Goal: Task Accomplishment & Management: Use online tool/utility

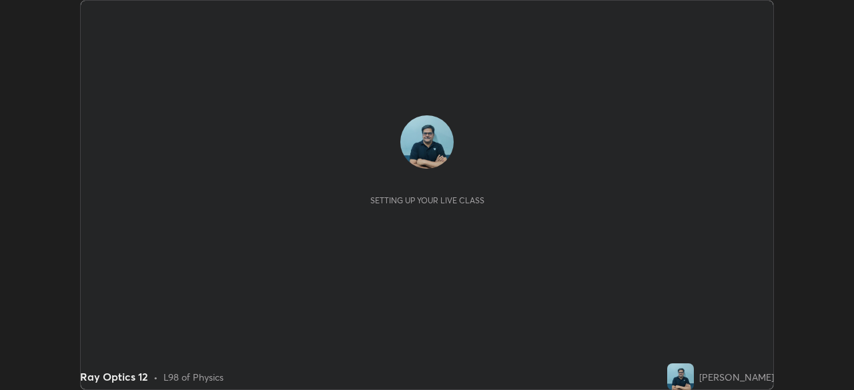
scroll to position [390, 853]
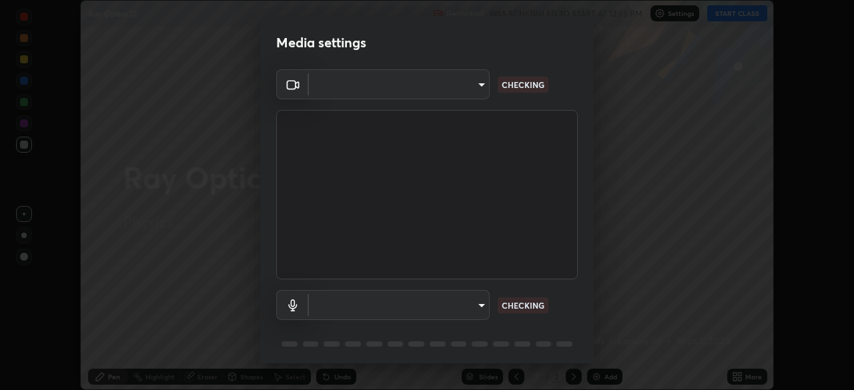
type input "68abbd0ba27f3b7b13d700706cc0a542acc53d6138fc99a51b3524be894f9c2a"
type input "default"
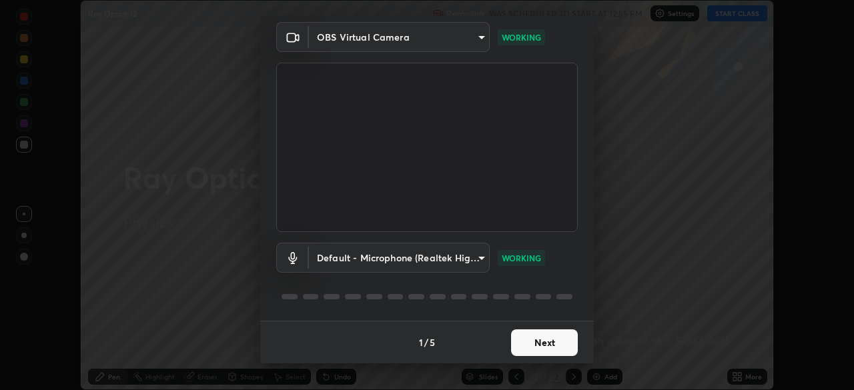
click at [548, 342] on button "Next" at bounding box center [544, 343] width 67 height 27
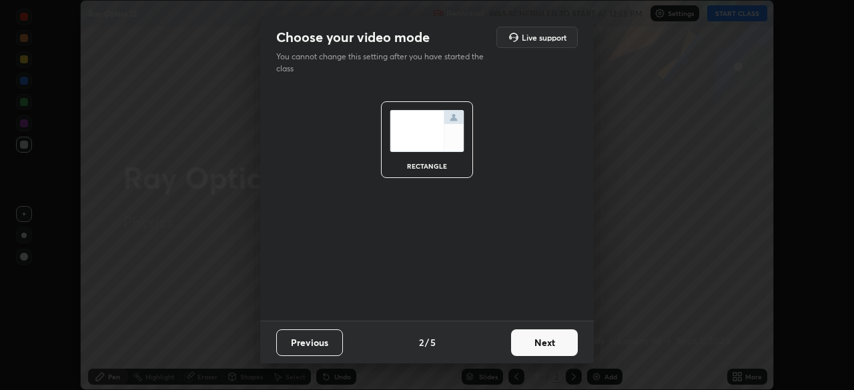
click at [552, 347] on button "Next" at bounding box center [544, 343] width 67 height 27
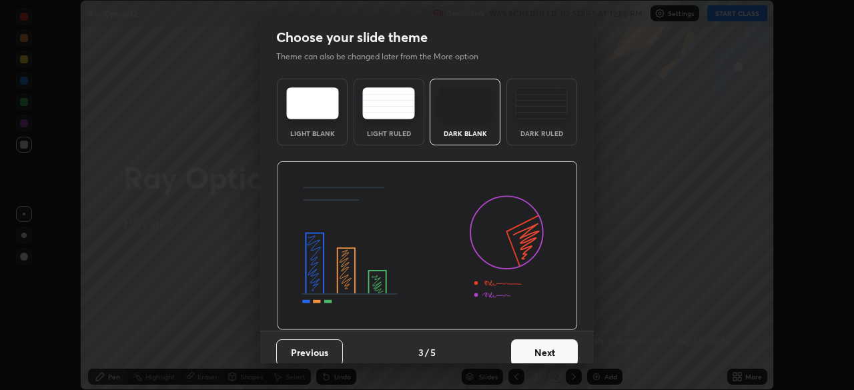
click at [553, 350] on button "Next" at bounding box center [544, 353] width 67 height 27
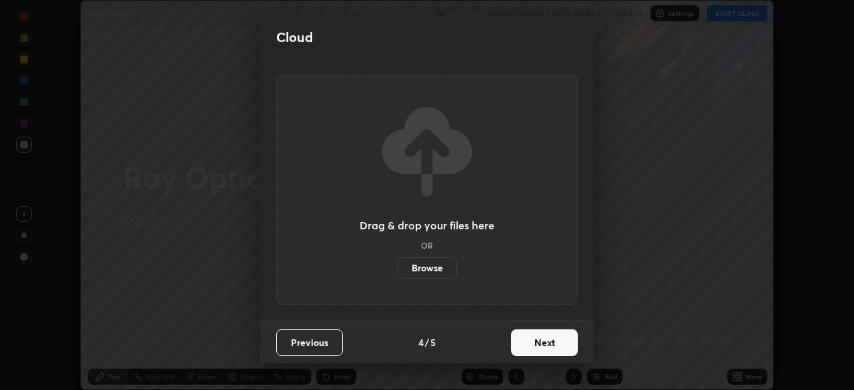
click at [554, 345] on button "Next" at bounding box center [544, 343] width 67 height 27
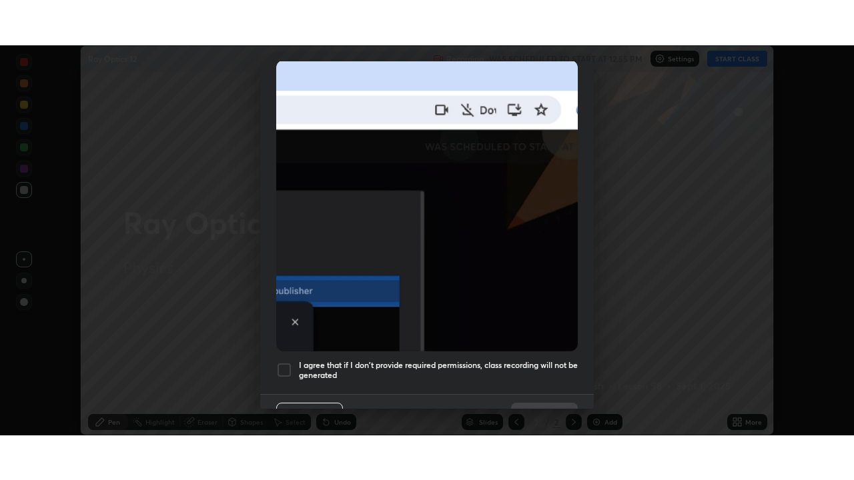
scroll to position [320, 0]
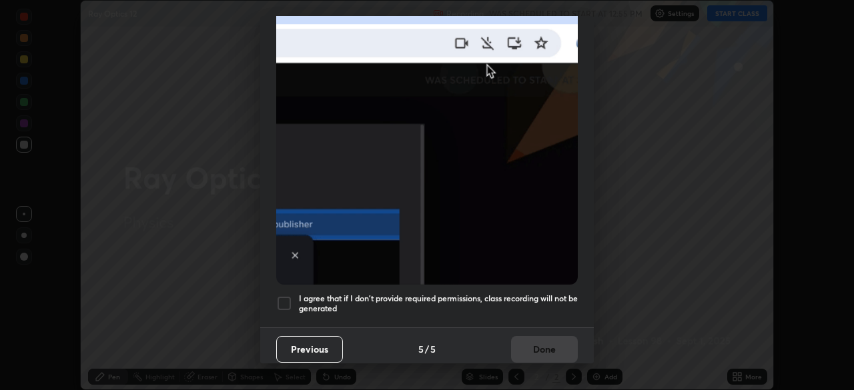
click at [284, 299] on div at bounding box center [284, 304] width 16 height 16
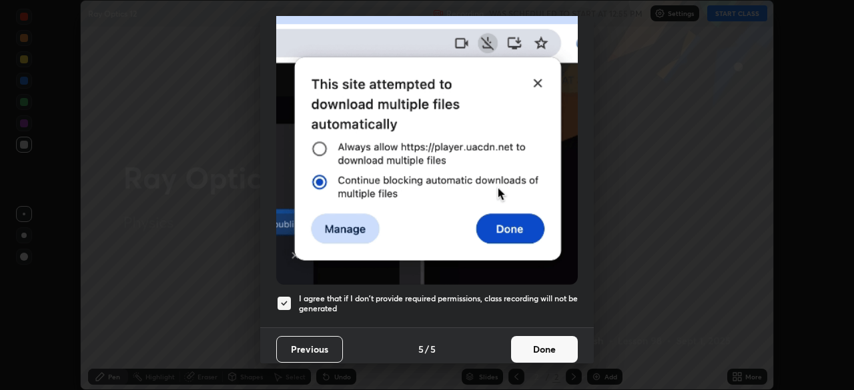
click at [528, 344] on button "Done" at bounding box center [544, 349] width 67 height 27
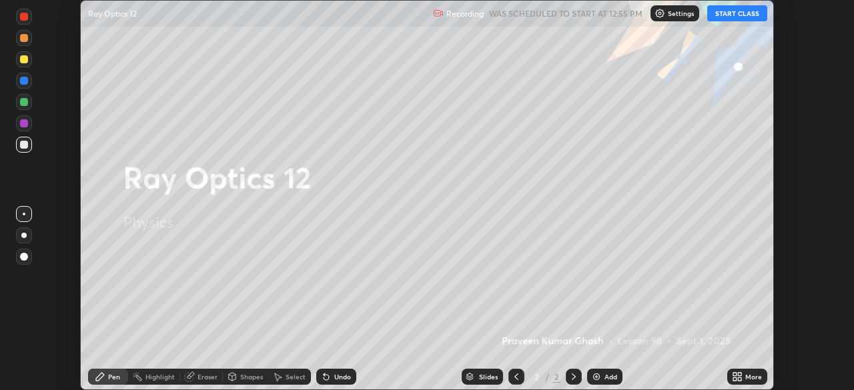
click at [740, 15] on button "START CLASS" at bounding box center [737, 13] width 60 height 16
click at [746, 376] on div "More" at bounding box center [753, 377] width 17 height 7
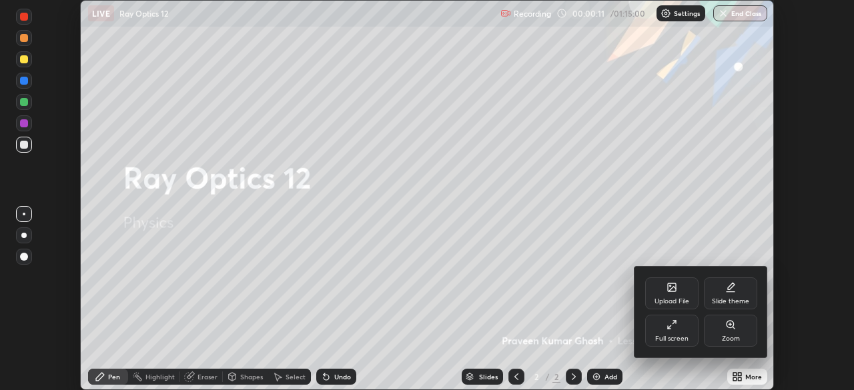
click at [681, 332] on div "Full screen" at bounding box center [671, 331] width 53 height 32
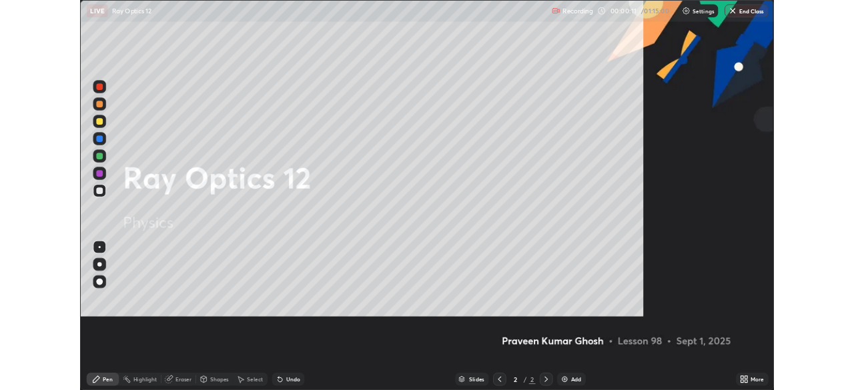
scroll to position [480, 854]
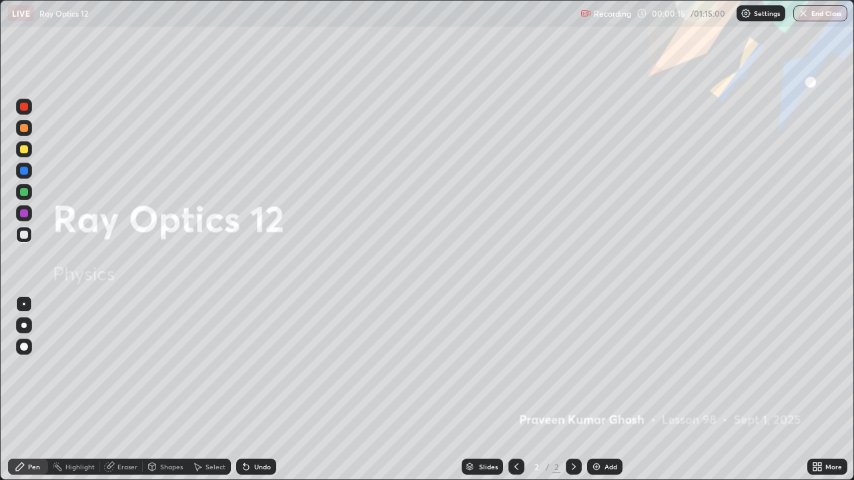
click at [612, 390] on div "Add" at bounding box center [610, 467] width 13 height 7
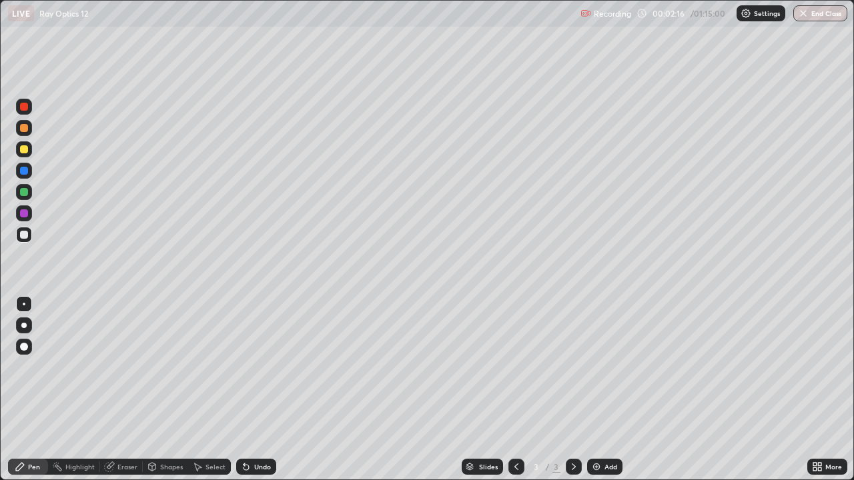
click at [255, 390] on div "Undo" at bounding box center [262, 467] width 17 height 7
click at [259, 390] on div "Undo" at bounding box center [262, 467] width 17 height 7
click at [254, 390] on div "Undo" at bounding box center [262, 467] width 17 height 7
click at [255, 390] on div "Undo" at bounding box center [262, 467] width 17 height 7
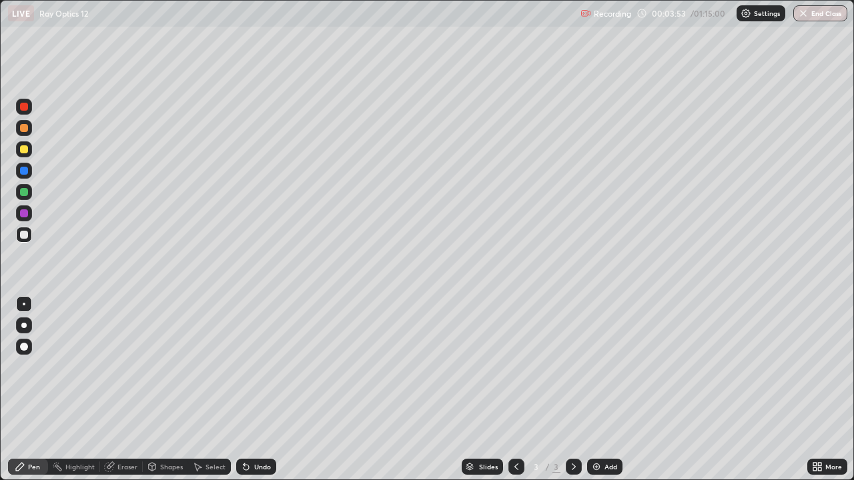
click at [255, 390] on div "Undo" at bounding box center [262, 467] width 17 height 7
click at [610, 390] on div "Add" at bounding box center [610, 467] width 13 height 7
click at [27, 190] on div at bounding box center [24, 192] width 8 height 8
click at [249, 390] on icon at bounding box center [246, 467] width 11 height 11
click at [251, 390] on div "Undo" at bounding box center [256, 467] width 40 height 16
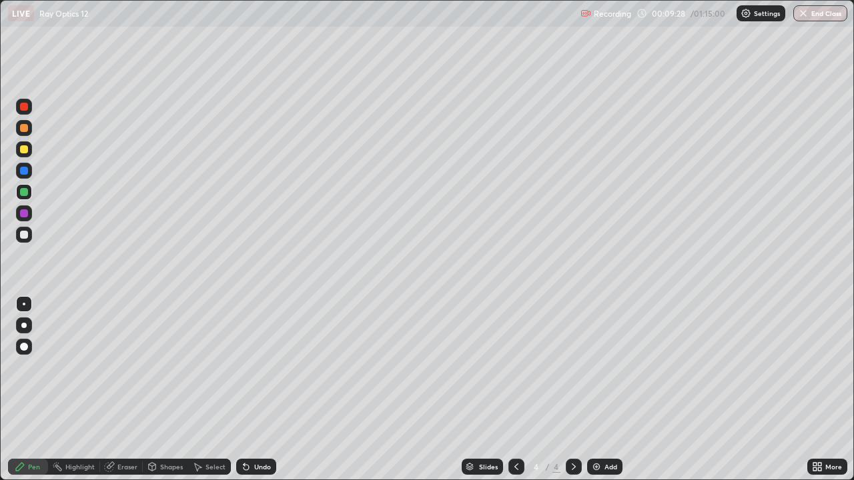
click at [254, 390] on div "Undo" at bounding box center [262, 467] width 17 height 7
click at [251, 390] on div "Undo" at bounding box center [256, 467] width 40 height 16
click at [249, 390] on div "Undo" at bounding box center [256, 467] width 40 height 16
click at [251, 390] on div "Undo" at bounding box center [256, 467] width 40 height 16
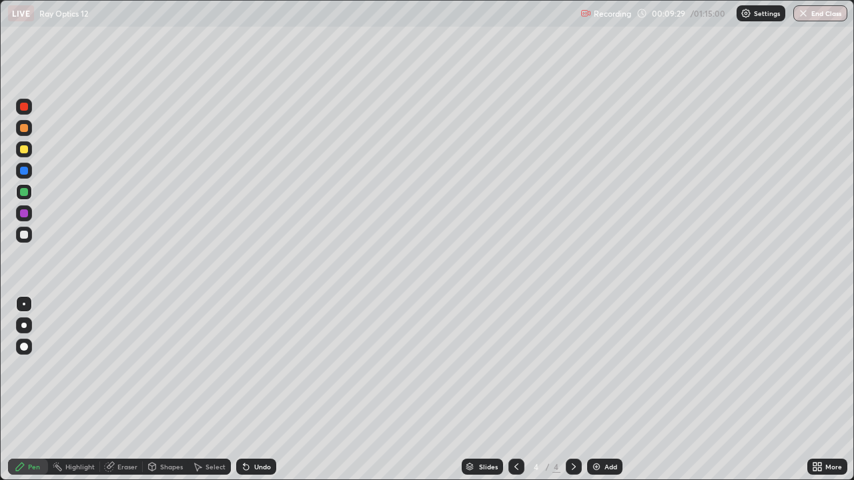
click at [250, 390] on div "Undo" at bounding box center [256, 467] width 40 height 16
click at [251, 390] on div "Undo" at bounding box center [256, 467] width 40 height 16
click at [250, 390] on div "Undo" at bounding box center [256, 467] width 40 height 16
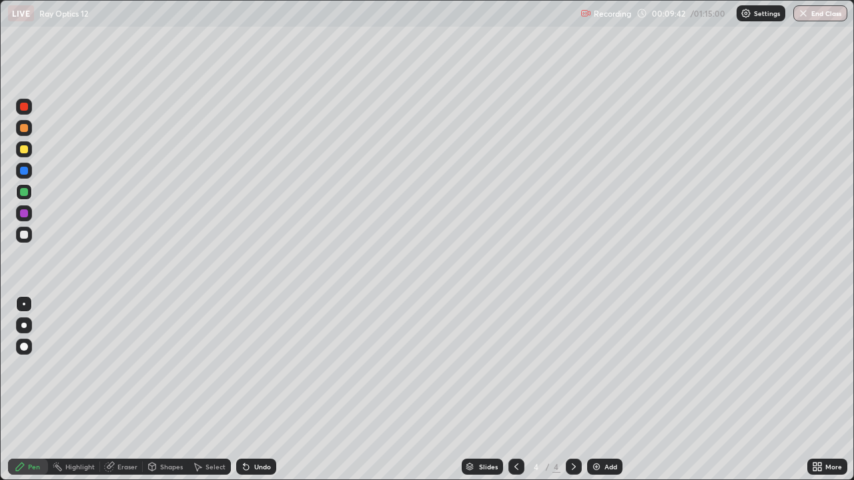
click at [23, 151] on div at bounding box center [24, 149] width 8 height 8
click at [23, 191] on div at bounding box center [24, 192] width 8 height 8
click at [612, 390] on div "Add" at bounding box center [610, 467] width 13 height 7
click at [508, 390] on div at bounding box center [516, 467] width 16 height 16
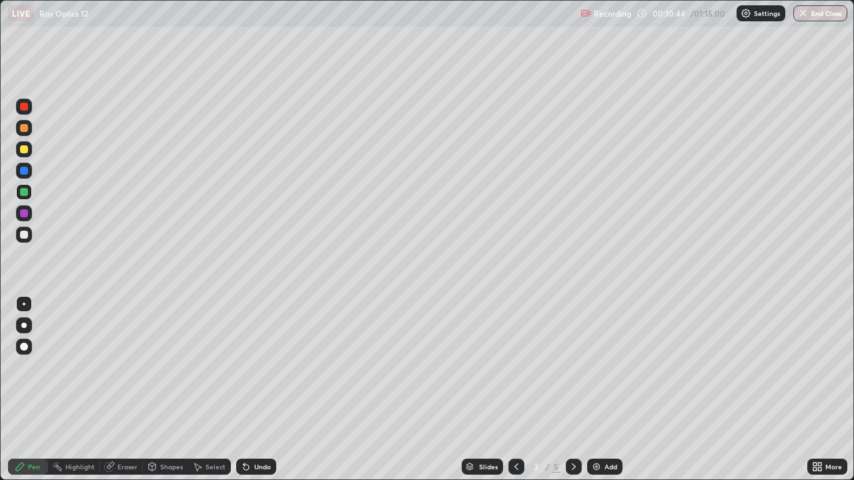
click at [572, 390] on icon at bounding box center [573, 467] width 11 height 11
click at [25, 235] on div at bounding box center [24, 235] width 8 height 8
click at [23, 215] on div at bounding box center [24, 213] width 8 height 8
click at [27, 233] on div at bounding box center [24, 235] width 8 height 8
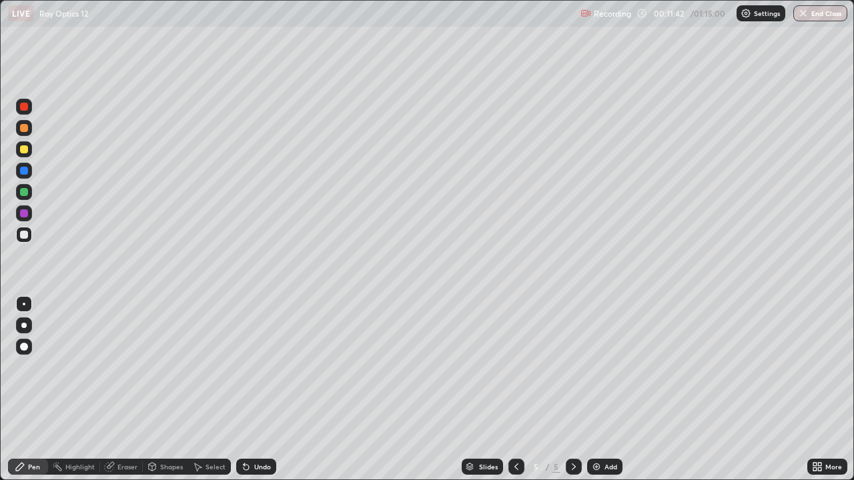
click at [24, 214] on div at bounding box center [24, 213] width 8 height 8
click at [26, 237] on div at bounding box center [24, 235] width 8 height 8
click at [23, 213] on div at bounding box center [24, 213] width 8 height 8
click at [27, 236] on div at bounding box center [24, 235] width 8 height 8
click at [25, 235] on div at bounding box center [24, 235] width 8 height 8
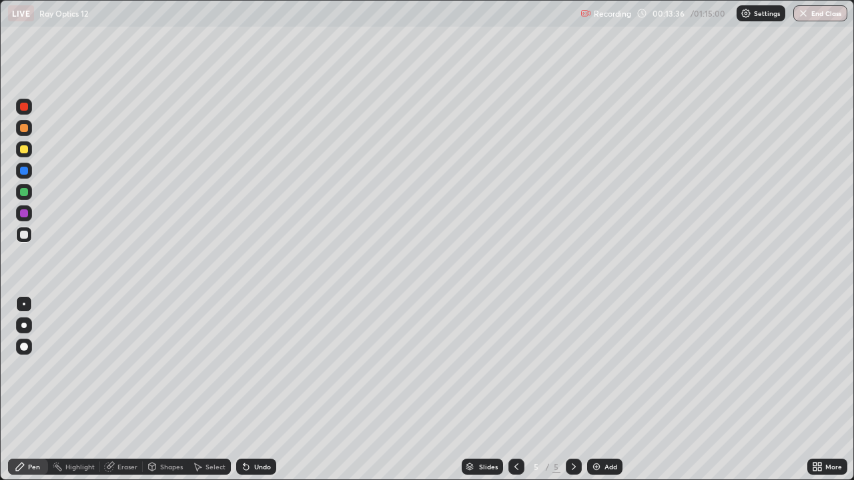
click at [259, 390] on div "Undo" at bounding box center [262, 467] width 17 height 7
click at [258, 390] on div "Undo" at bounding box center [262, 467] width 17 height 7
click at [259, 390] on div "Undo" at bounding box center [262, 467] width 17 height 7
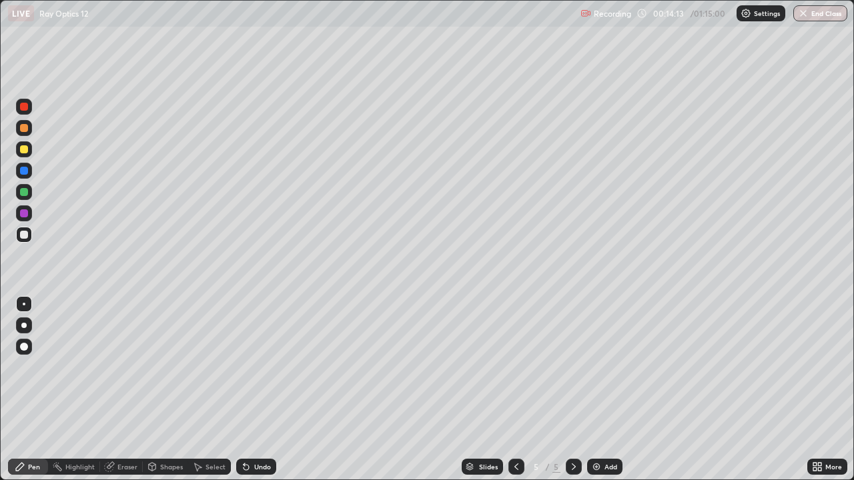
click at [257, 390] on div "Undo" at bounding box center [262, 467] width 17 height 7
click at [121, 390] on div "Eraser" at bounding box center [127, 467] width 20 height 7
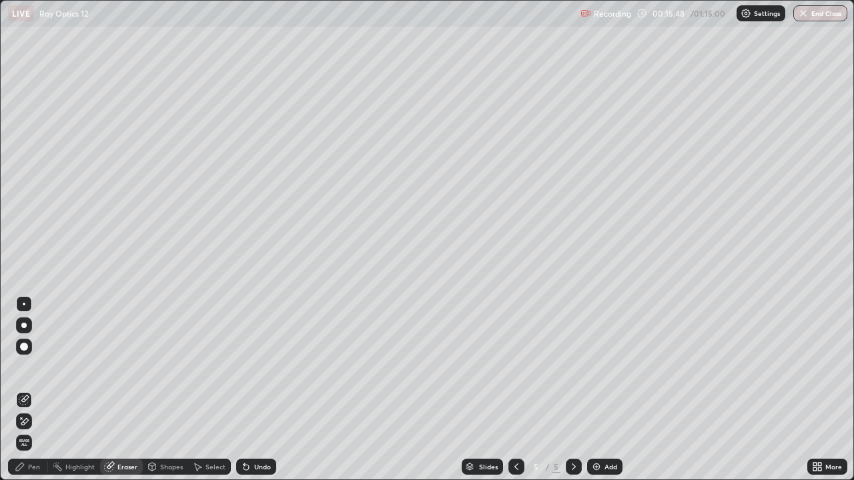
click at [24, 304] on div at bounding box center [24, 304] width 3 height 3
click at [33, 390] on div "Pen" at bounding box center [34, 467] width 12 height 7
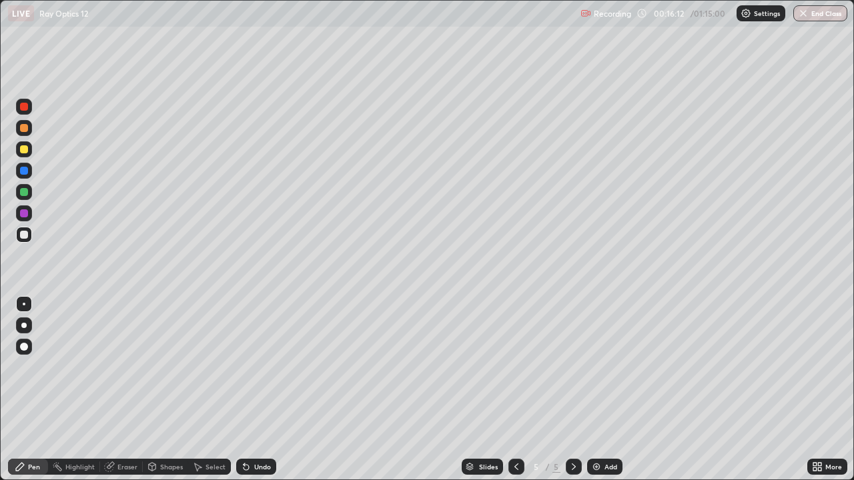
click at [254, 390] on div "Undo" at bounding box center [262, 467] width 17 height 7
click at [252, 390] on div "Undo" at bounding box center [256, 467] width 40 height 16
click at [251, 390] on div "Undo" at bounding box center [256, 467] width 40 height 16
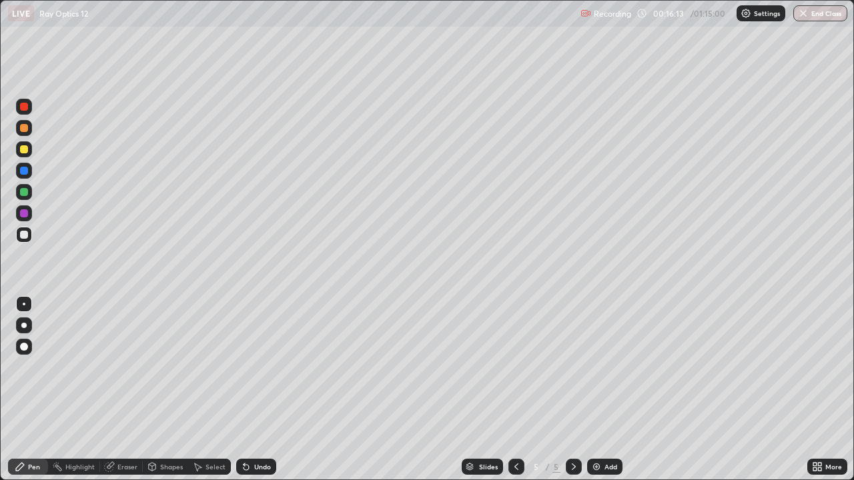
click at [251, 390] on div "Undo" at bounding box center [256, 467] width 40 height 16
click at [127, 390] on div "Eraser" at bounding box center [127, 467] width 20 height 7
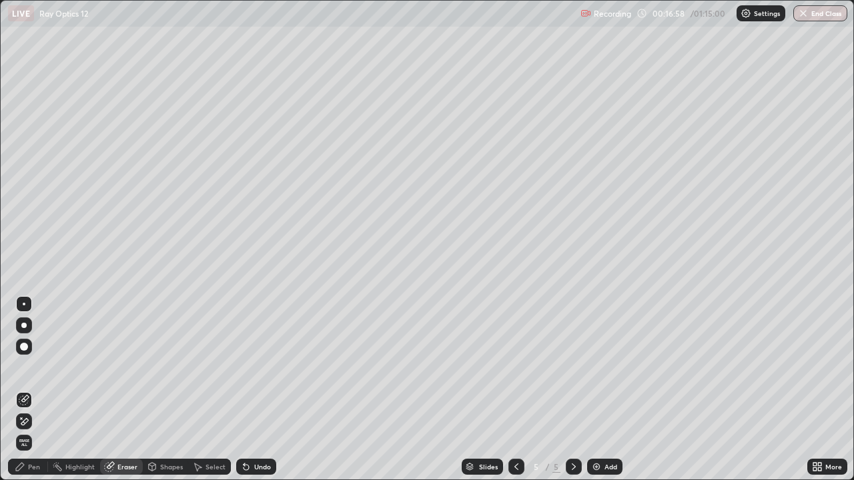
click at [33, 390] on div "Pen" at bounding box center [34, 467] width 12 height 7
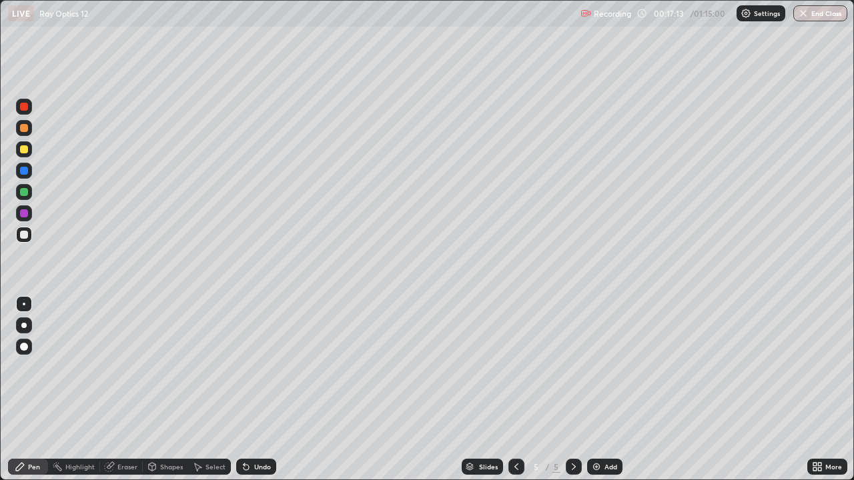
click at [119, 390] on div "Eraser" at bounding box center [127, 467] width 20 height 7
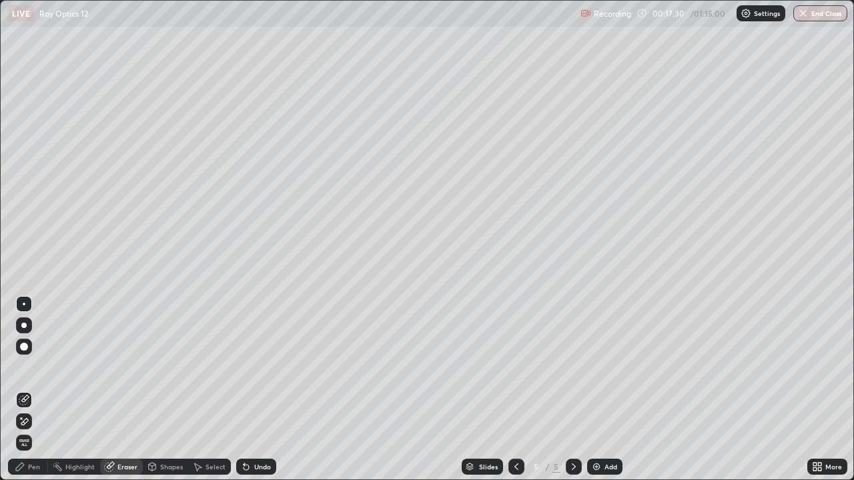
click at [36, 390] on div "Pen" at bounding box center [34, 467] width 12 height 7
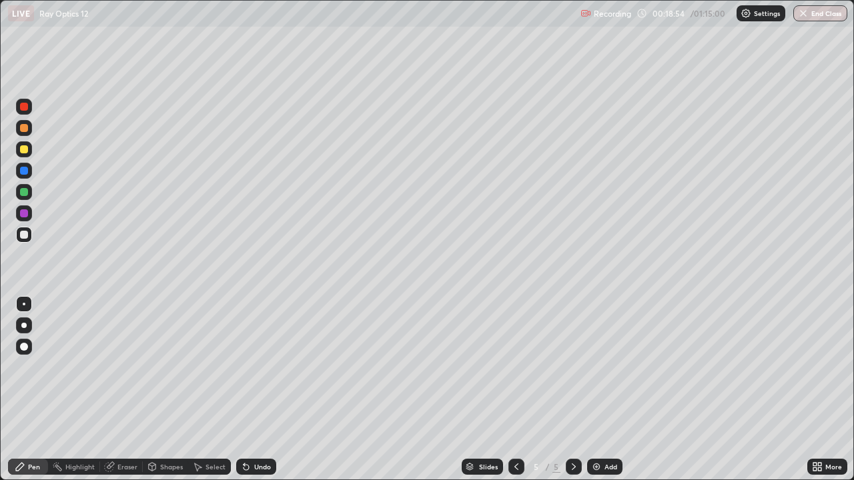
click at [125, 390] on div "Eraser" at bounding box center [127, 467] width 20 height 7
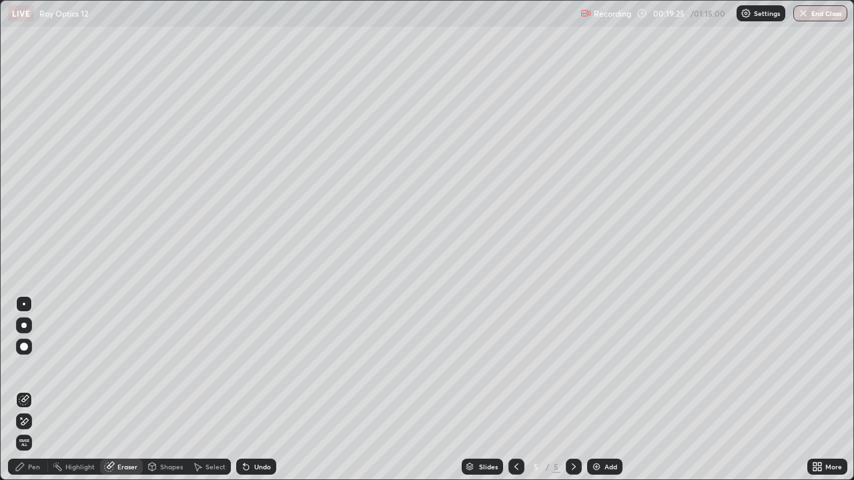
click at [37, 390] on div "Pen" at bounding box center [34, 467] width 12 height 7
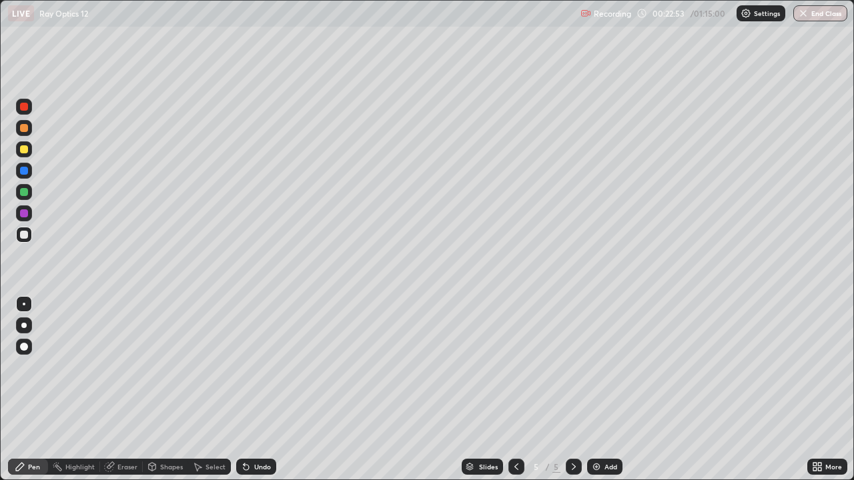
click at [601, 390] on div "Add" at bounding box center [604, 467] width 35 height 16
click at [509, 390] on div at bounding box center [516, 467] width 16 height 16
click at [616, 390] on div "Add" at bounding box center [604, 467] width 35 height 16
click at [23, 193] on div at bounding box center [24, 192] width 8 height 8
click at [23, 235] on div at bounding box center [24, 235] width 8 height 8
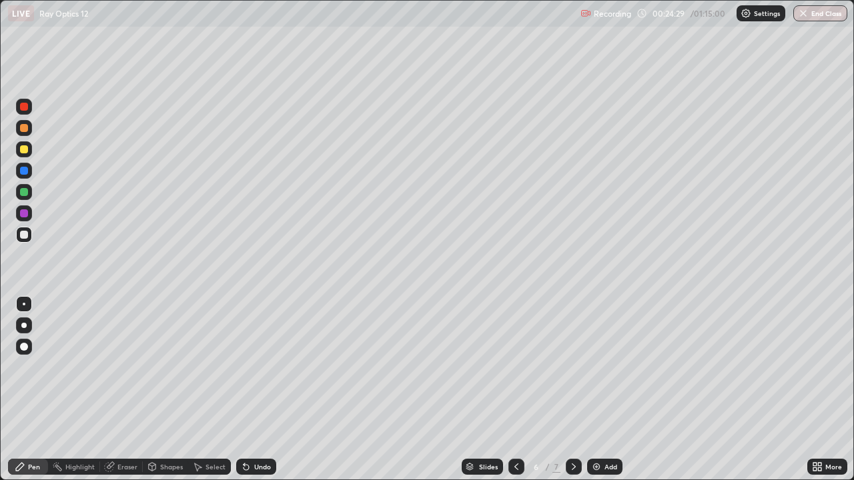
click at [24, 195] on div at bounding box center [24, 192] width 8 height 8
click at [25, 233] on div at bounding box center [24, 235] width 8 height 8
click at [25, 191] on div at bounding box center [24, 192] width 8 height 8
click at [24, 235] on div at bounding box center [24, 235] width 8 height 8
click at [20, 235] on div at bounding box center [24, 235] width 8 height 8
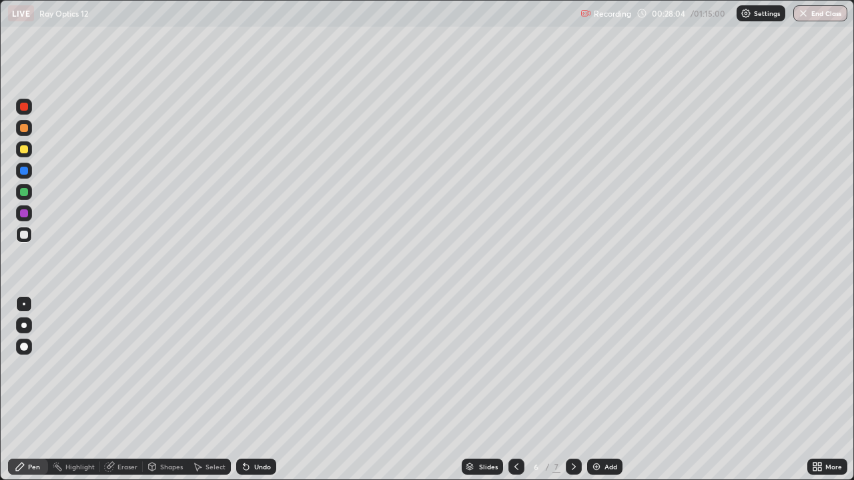
click at [611, 390] on div "Add" at bounding box center [610, 467] width 13 height 7
click at [258, 390] on div "Undo" at bounding box center [262, 467] width 17 height 7
click at [257, 390] on div "Undo" at bounding box center [262, 467] width 17 height 7
click at [258, 390] on div "Undo" at bounding box center [262, 467] width 17 height 7
click at [24, 147] on div at bounding box center [24, 149] width 8 height 8
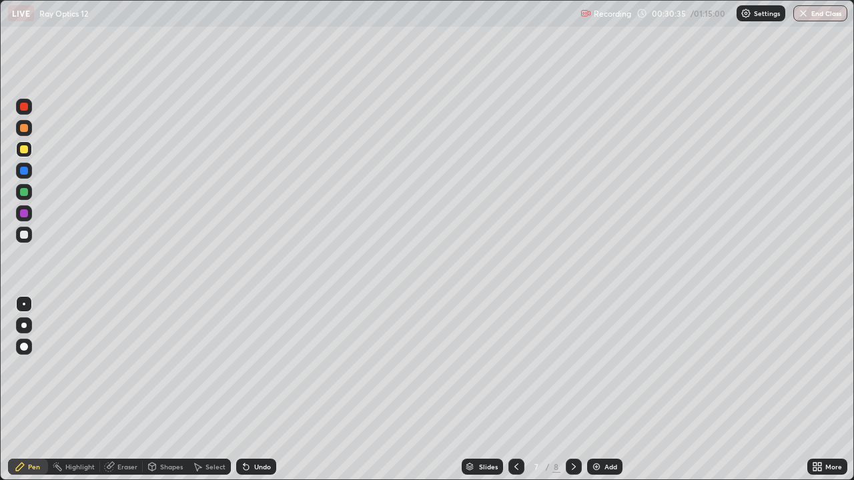
click at [25, 194] on div at bounding box center [24, 192] width 8 height 8
click at [27, 235] on div at bounding box center [24, 235] width 8 height 8
click at [23, 195] on div at bounding box center [24, 192] width 8 height 8
click at [354, 19] on div "LIVE Ray Optics 12" at bounding box center [291, 13] width 567 height 27
click at [25, 149] on div at bounding box center [24, 149] width 8 height 8
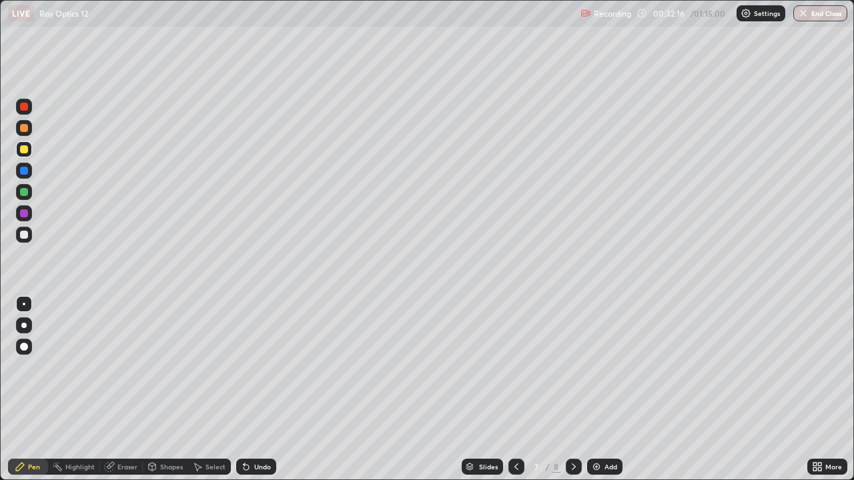
click at [25, 195] on div at bounding box center [24, 192] width 8 height 8
click at [654, 390] on div "Slides 7 / 8 Add" at bounding box center [541, 467] width 531 height 27
click at [602, 390] on div "Add" at bounding box center [604, 467] width 35 height 16
click at [25, 235] on div at bounding box center [24, 235] width 8 height 8
click at [20, 235] on div at bounding box center [24, 235] width 8 height 8
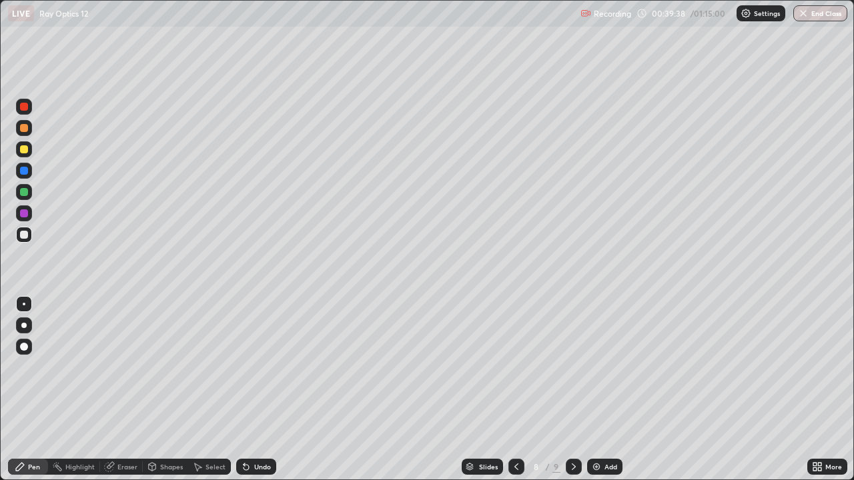
click at [612, 390] on div "Add" at bounding box center [610, 467] width 13 height 7
click at [23, 193] on div at bounding box center [24, 192] width 8 height 8
click at [608, 390] on div "Add" at bounding box center [610, 467] width 13 height 7
click at [22, 237] on div at bounding box center [24, 235] width 8 height 8
click at [607, 390] on div "Add" at bounding box center [610, 467] width 13 height 7
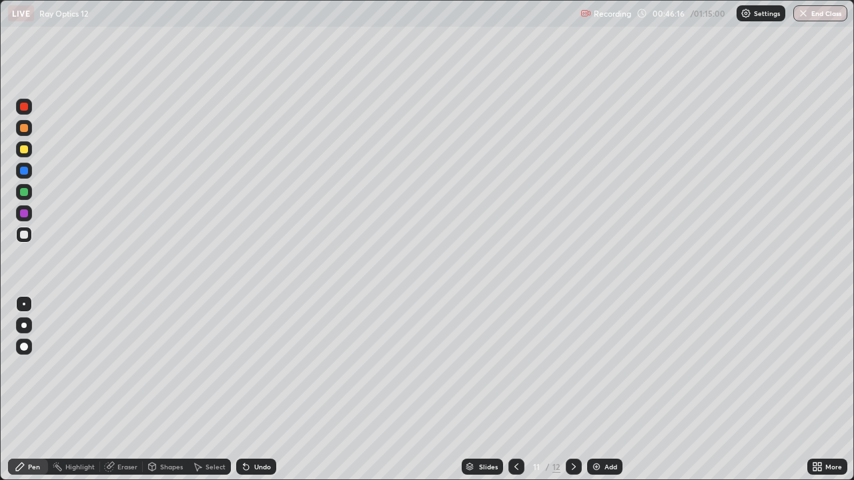
click at [131, 390] on div "Eraser" at bounding box center [127, 467] width 20 height 7
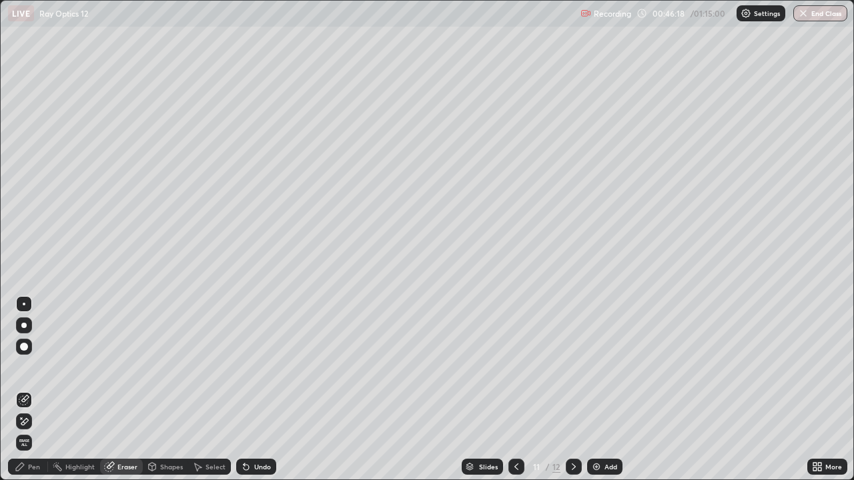
click at [37, 390] on div "Pen" at bounding box center [34, 467] width 12 height 7
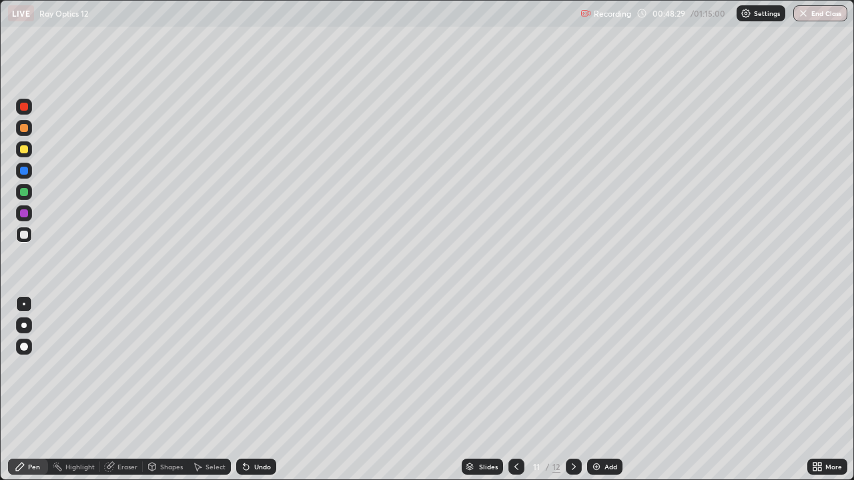
click at [25, 193] on div at bounding box center [24, 192] width 8 height 8
click at [610, 390] on div "Add" at bounding box center [604, 467] width 35 height 16
click at [23, 237] on div at bounding box center [24, 235] width 8 height 8
click at [24, 152] on div at bounding box center [24, 149] width 8 height 8
click at [21, 237] on div at bounding box center [24, 235] width 8 height 8
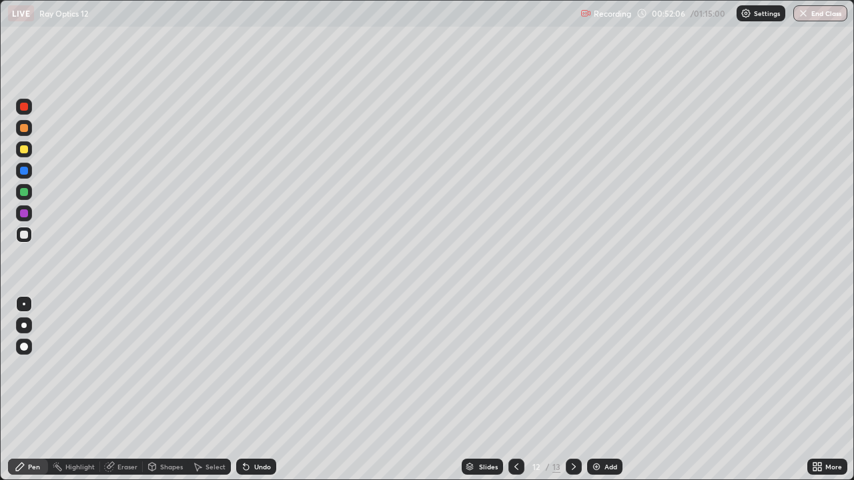
click at [23, 150] on div at bounding box center [24, 149] width 8 height 8
click at [23, 234] on div at bounding box center [24, 235] width 8 height 8
click at [22, 191] on div at bounding box center [24, 192] width 8 height 8
click at [22, 236] on div at bounding box center [24, 235] width 8 height 8
click at [612, 390] on div "Add" at bounding box center [610, 467] width 13 height 7
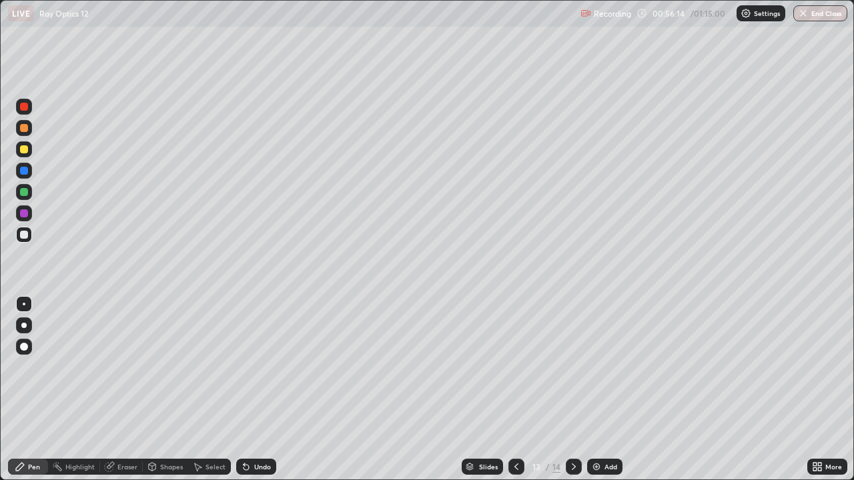
click at [254, 390] on div "Undo" at bounding box center [262, 467] width 17 height 7
click at [21, 194] on div at bounding box center [24, 192] width 8 height 8
click at [25, 213] on div at bounding box center [24, 213] width 8 height 8
click at [23, 151] on div at bounding box center [24, 149] width 8 height 8
click at [259, 390] on div "Undo" at bounding box center [262, 467] width 17 height 7
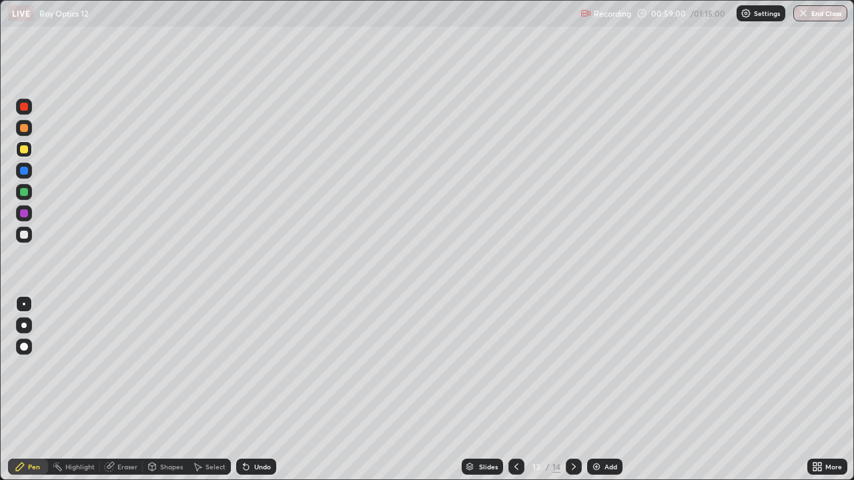
click at [259, 390] on div "Undo" at bounding box center [262, 467] width 17 height 7
click at [21, 213] on div at bounding box center [24, 213] width 8 height 8
click at [23, 238] on div at bounding box center [24, 235] width 8 height 8
click at [31, 149] on div at bounding box center [24, 149] width 16 height 16
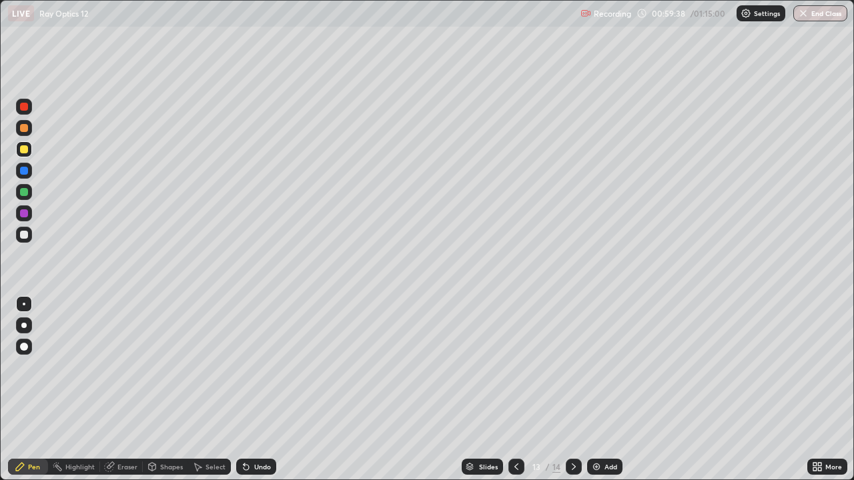
click at [257, 390] on div "Undo" at bounding box center [262, 467] width 17 height 7
click at [21, 125] on div at bounding box center [24, 128] width 8 height 8
click at [25, 111] on div at bounding box center [24, 107] width 16 height 16
click at [23, 237] on div at bounding box center [24, 235] width 8 height 8
click at [26, 150] on div at bounding box center [24, 149] width 8 height 8
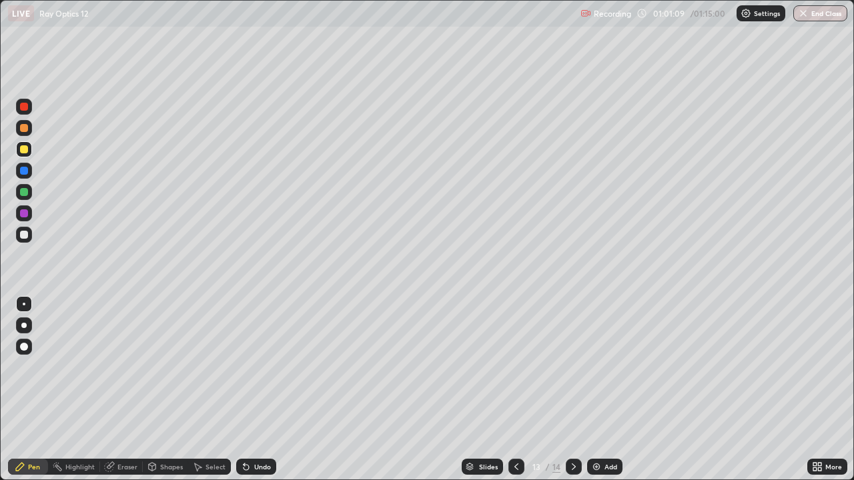
click at [260, 390] on div "Undo" at bounding box center [262, 467] width 17 height 7
click at [255, 390] on div "Undo" at bounding box center [262, 467] width 17 height 7
click at [255, 390] on div "Undo" at bounding box center [256, 467] width 40 height 16
click at [255, 390] on div "Undo" at bounding box center [262, 467] width 17 height 7
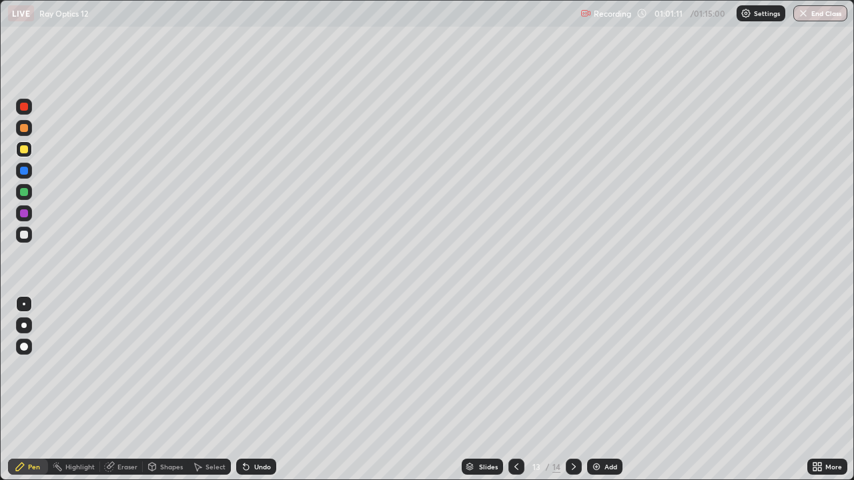
click at [255, 390] on div "Undo" at bounding box center [262, 467] width 17 height 7
click at [23, 127] on div at bounding box center [24, 128] width 8 height 8
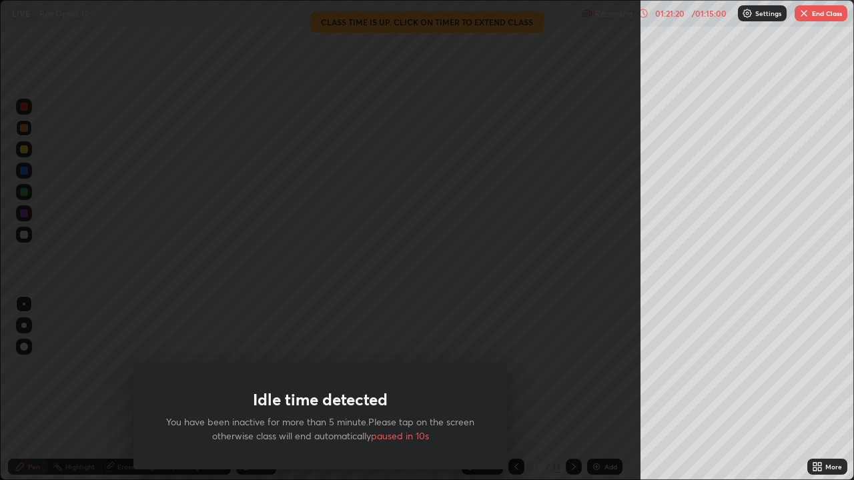
click at [540, 338] on div "Idle time detected You have been inactive for more than 5 minute.Please tap on …" at bounding box center [320, 240] width 640 height 480
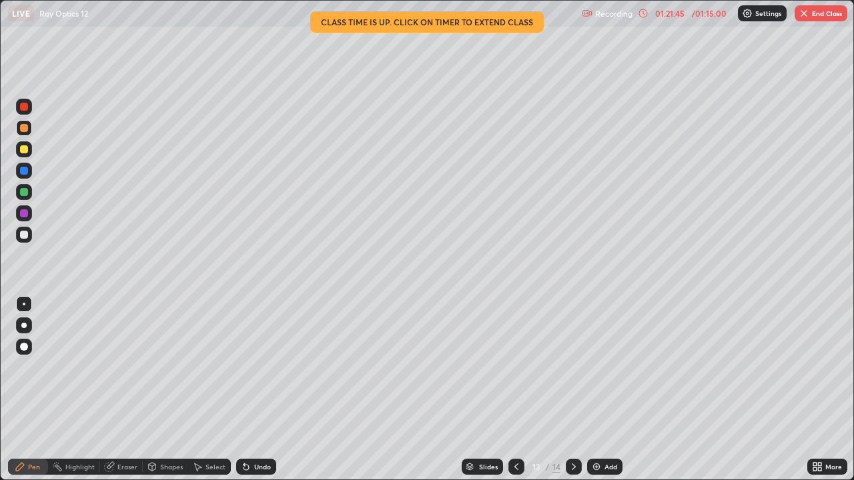
click at [809, 15] on button "End Class" at bounding box center [820, 13] width 53 height 16
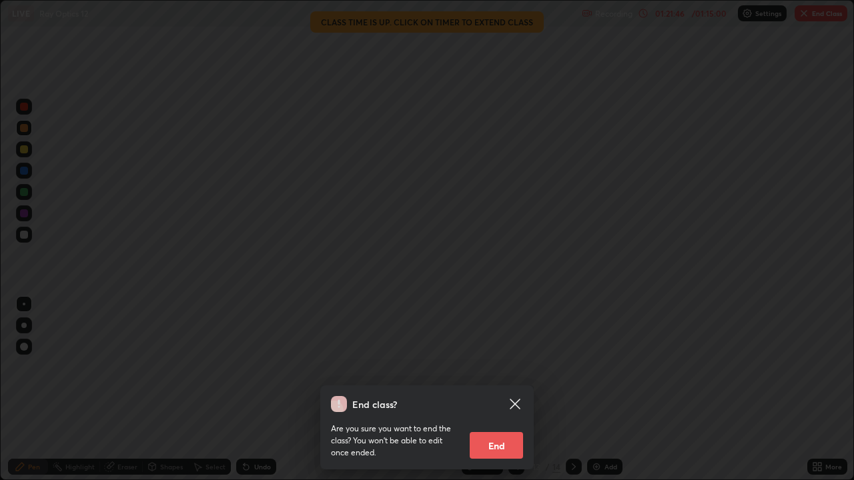
click at [498, 390] on button "End" at bounding box center [496, 445] width 53 height 27
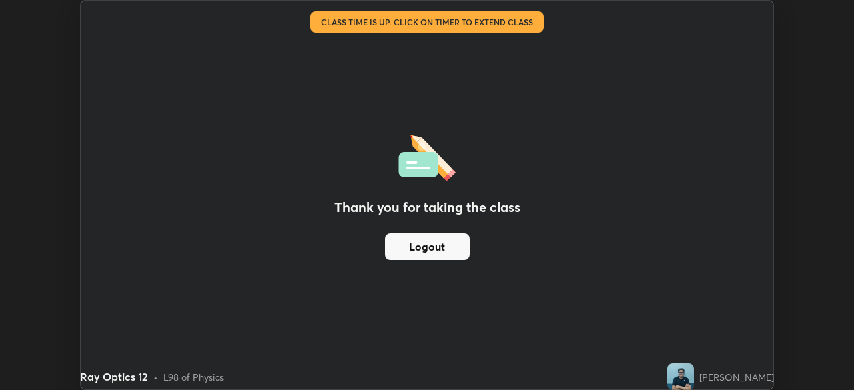
scroll to position [66316, 65852]
click at [445, 250] on button "Logout" at bounding box center [427, 246] width 85 height 27
click at [442, 252] on button "Logout" at bounding box center [427, 246] width 85 height 27
click at [442, 255] on button "Logout" at bounding box center [427, 246] width 85 height 27
click at [443, 251] on button "Logout" at bounding box center [427, 246] width 85 height 27
